Goal: Check status

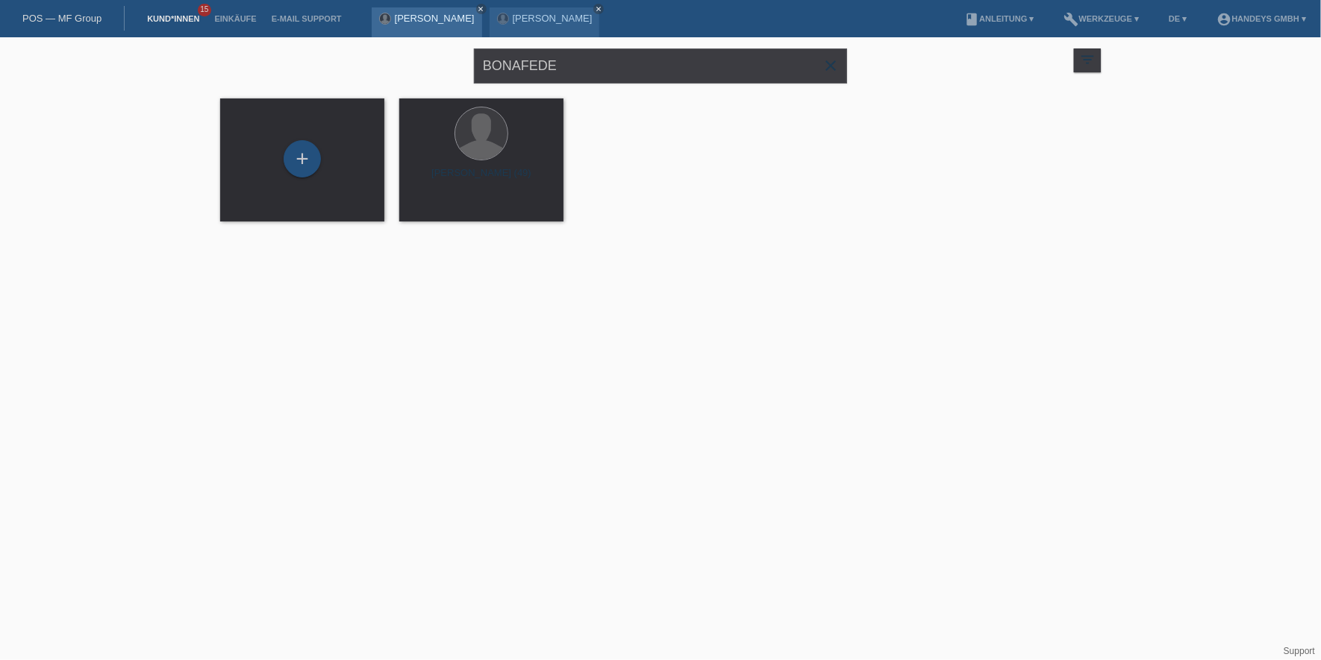
click at [412, 13] on link "[PERSON_NAME]" at bounding box center [435, 18] width 80 height 11
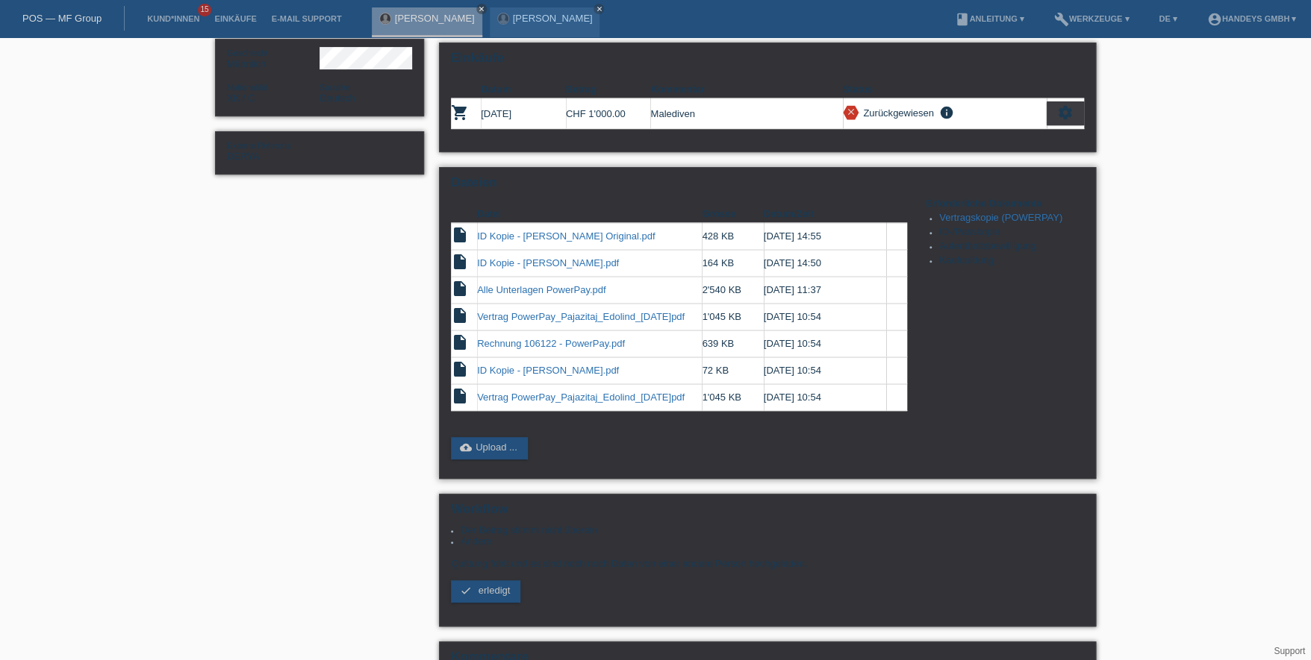
scroll to position [224, 0]
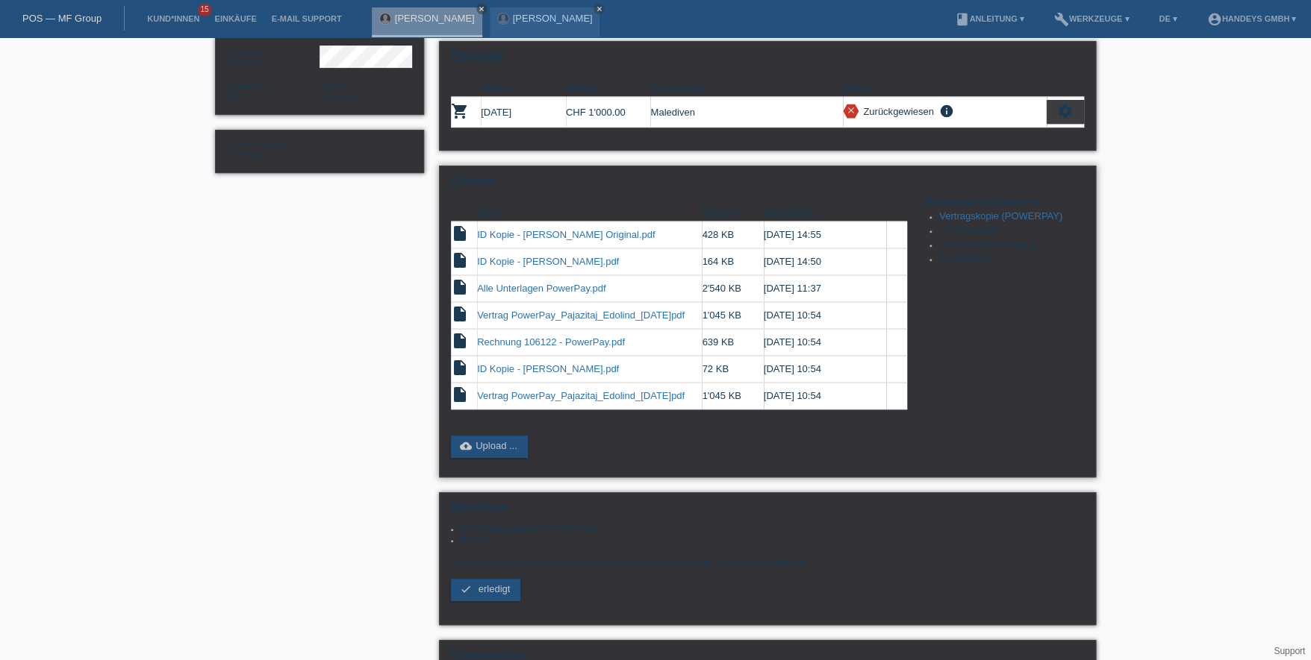
click at [624, 390] on link "Vertrag PowerPay_Pajazitaj_Edolind_2025-09-24.pdf" at bounding box center [580, 395] width 207 height 11
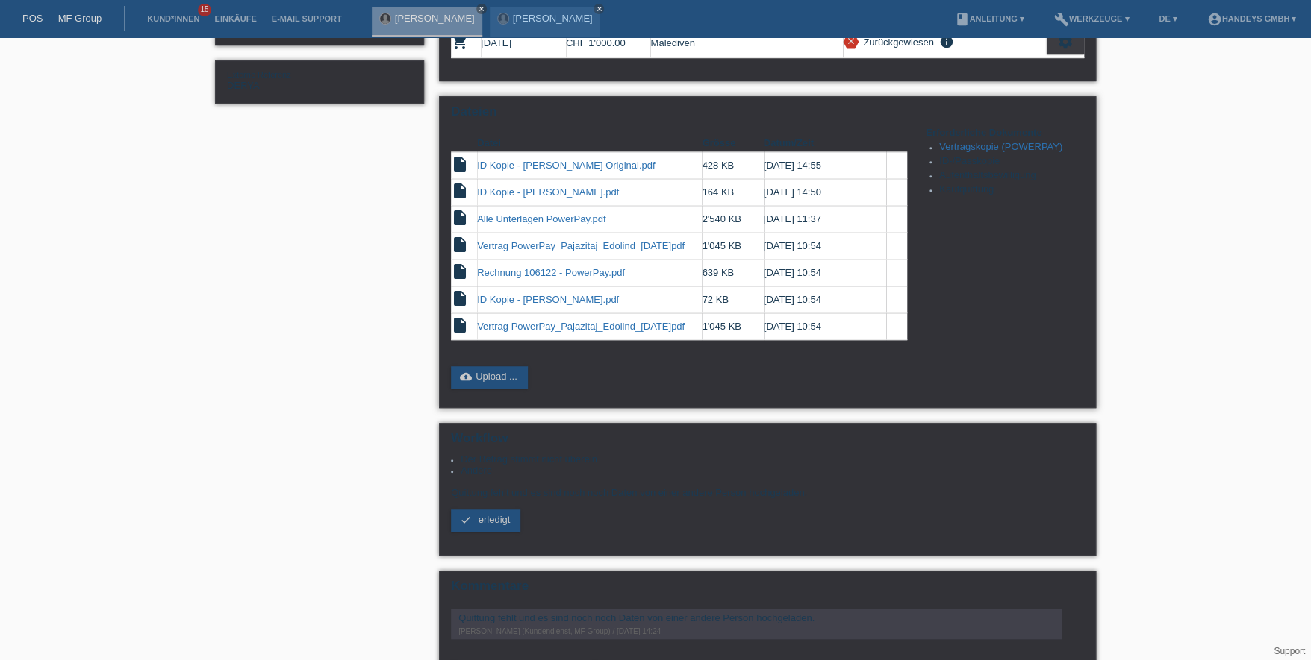
scroll to position [340, 0]
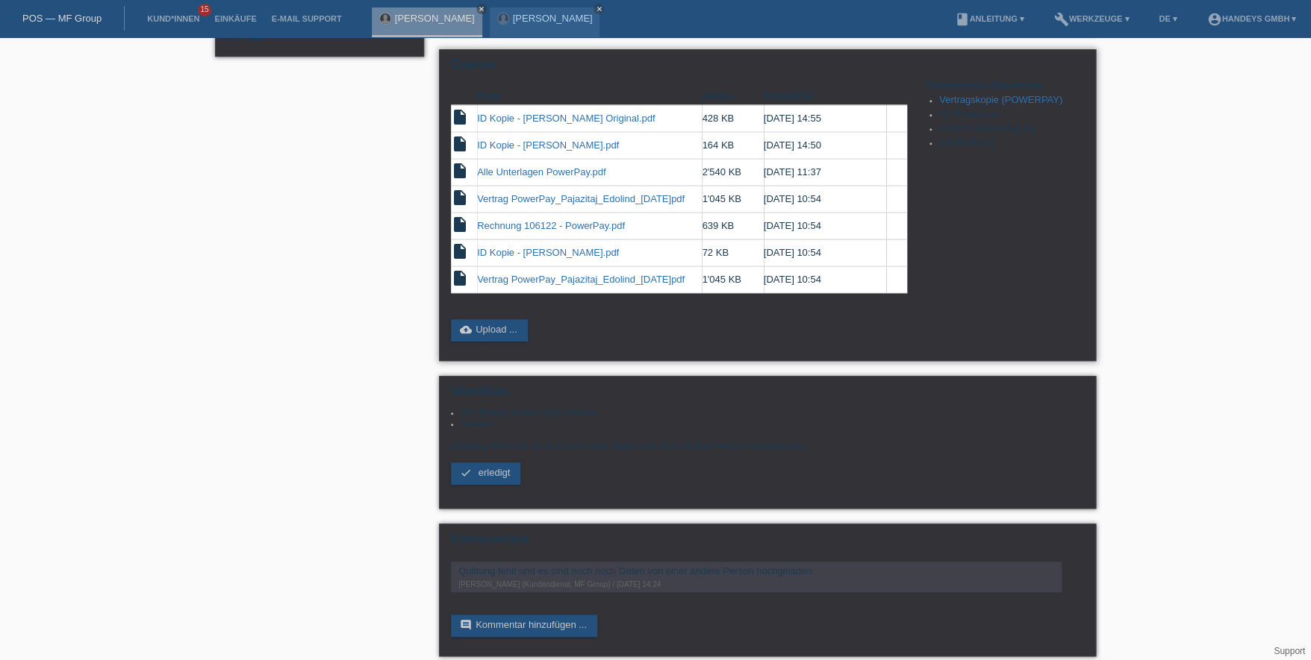
click at [540, 222] on link "Rechnung 106122 - PowerPay.pdf" at bounding box center [551, 225] width 148 height 11
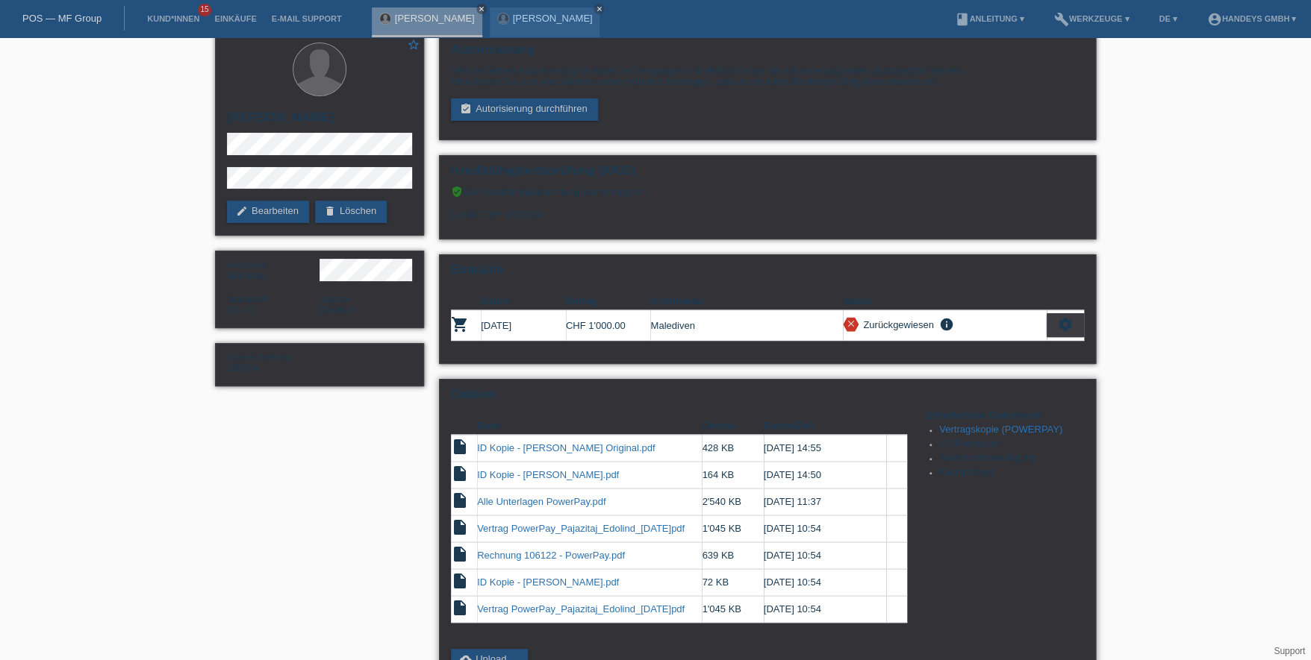
scroll to position [298, 0]
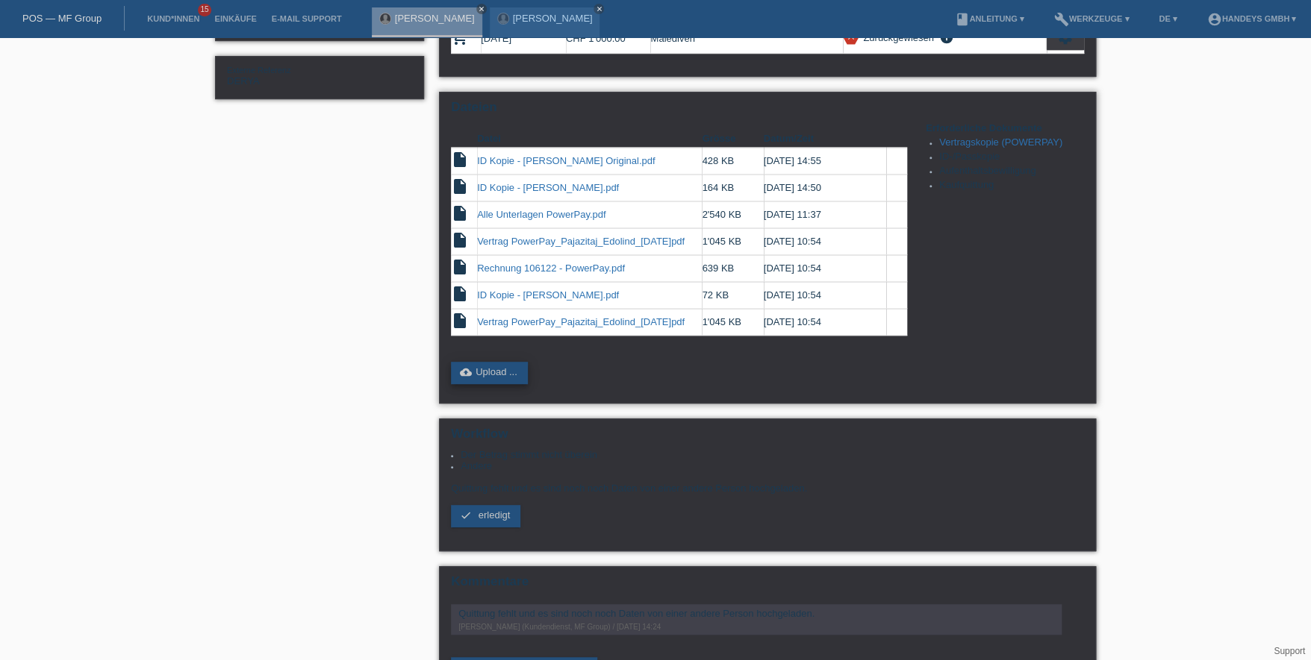
click at [495, 362] on link "cloud_upload Upload ..." at bounding box center [489, 373] width 77 height 22
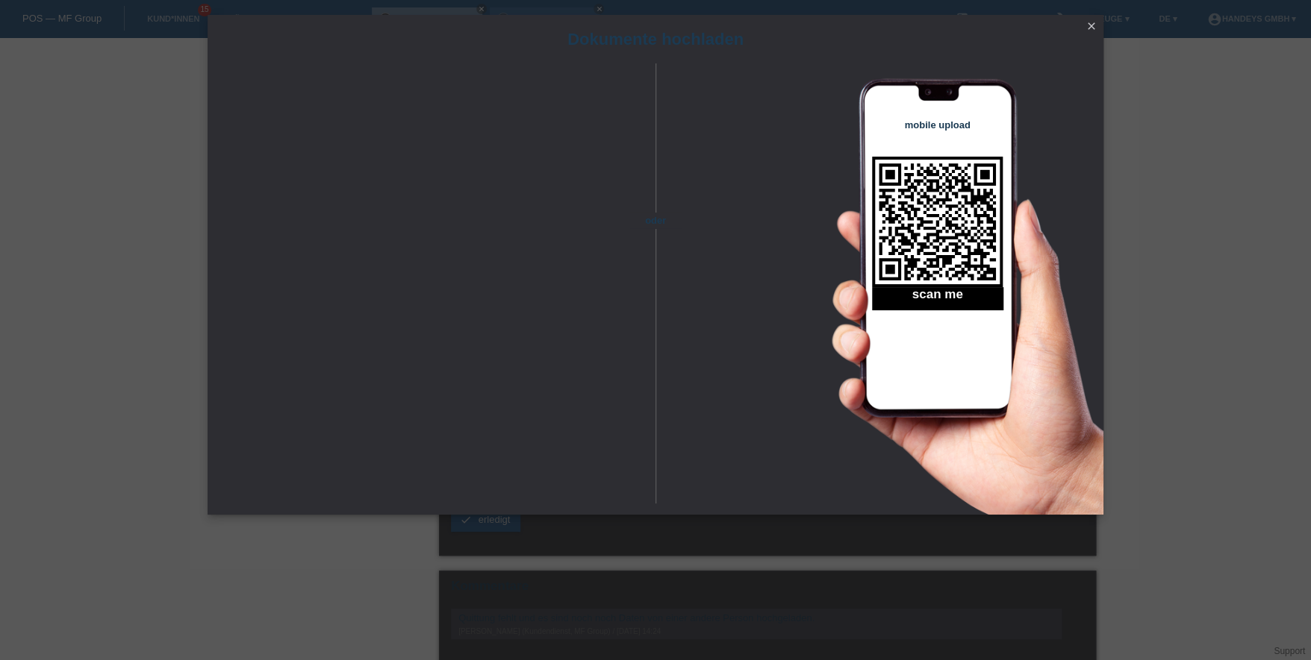
scroll to position [340, 0]
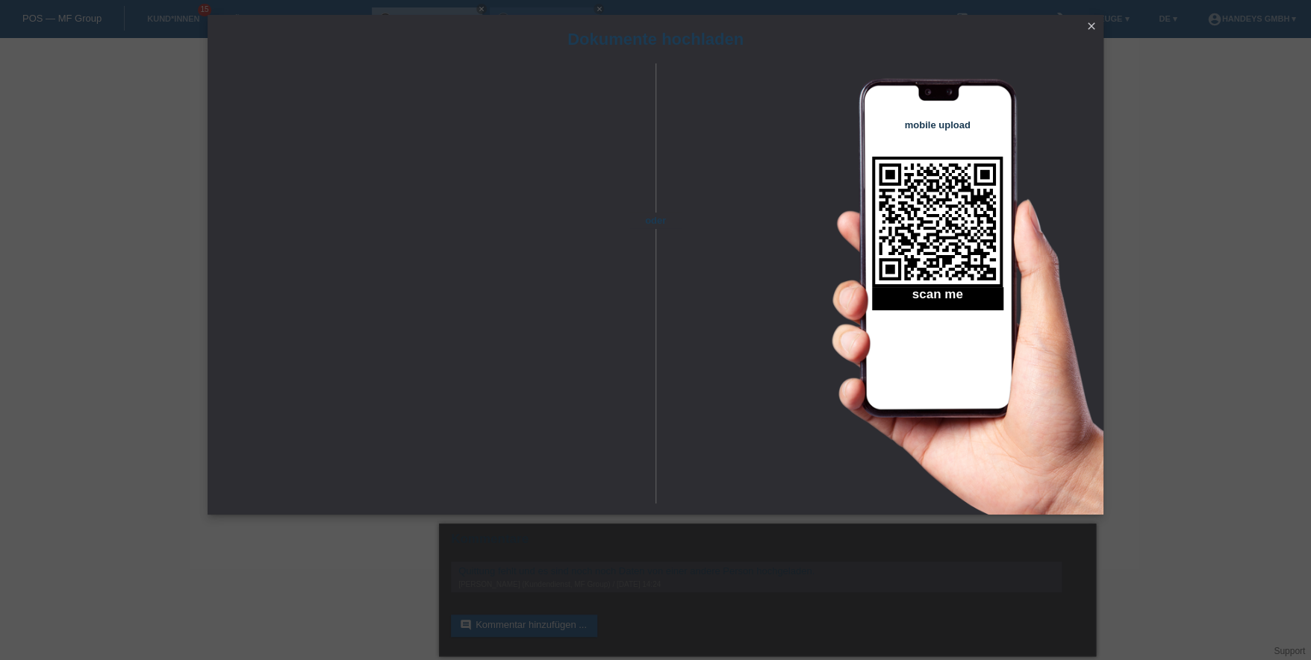
click at [1090, 20] on icon "close" at bounding box center [1091, 26] width 12 height 12
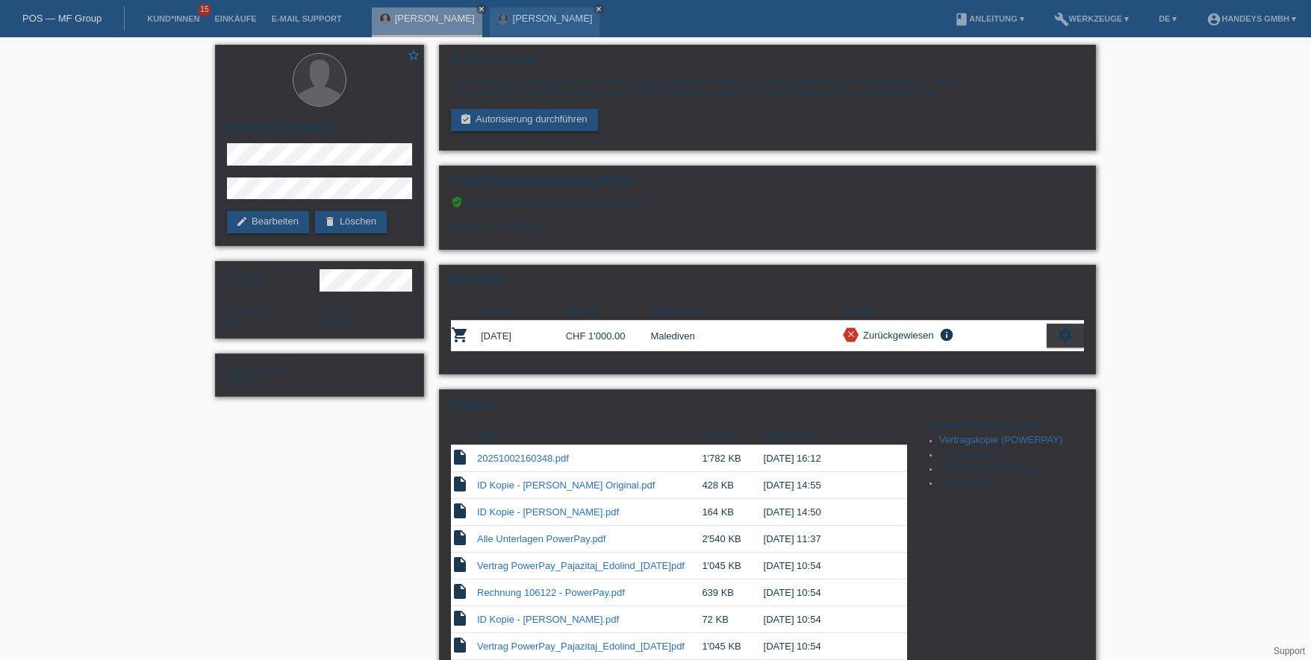
scroll to position [331, 0]
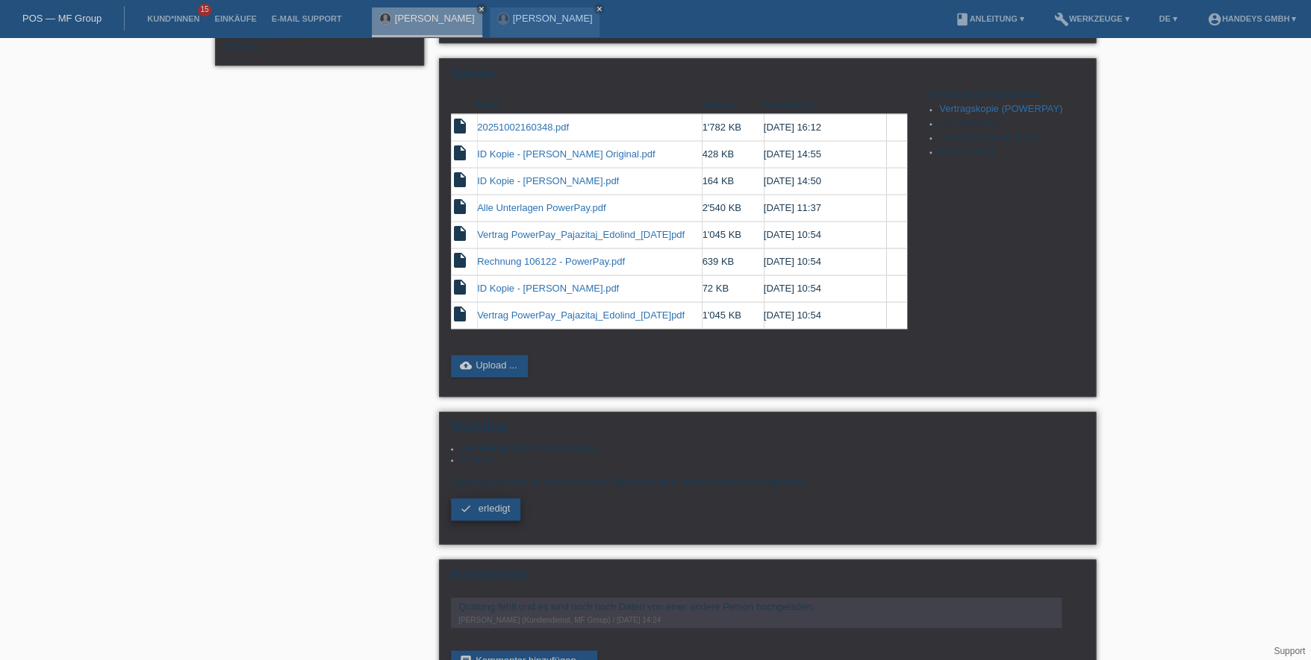
click at [481, 503] on span "erledigt" at bounding box center [494, 508] width 32 height 11
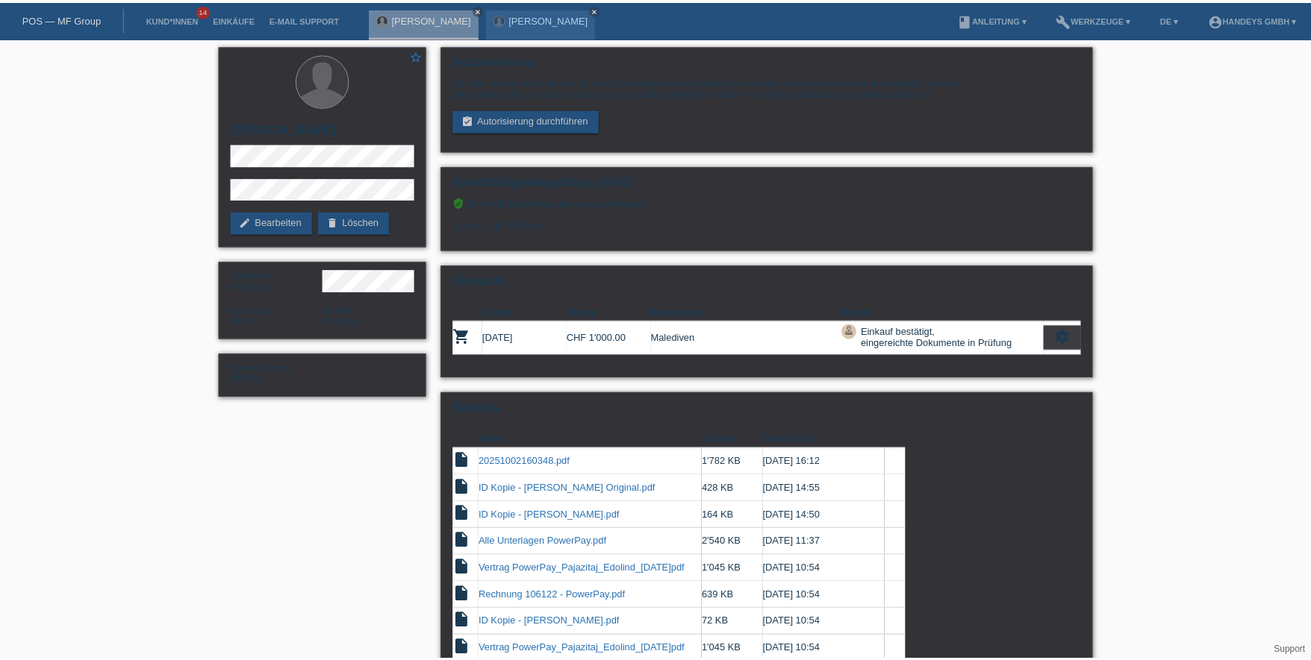
scroll to position [231, 0]
